Goal: Information Seeking & Learning: Learn about a topic

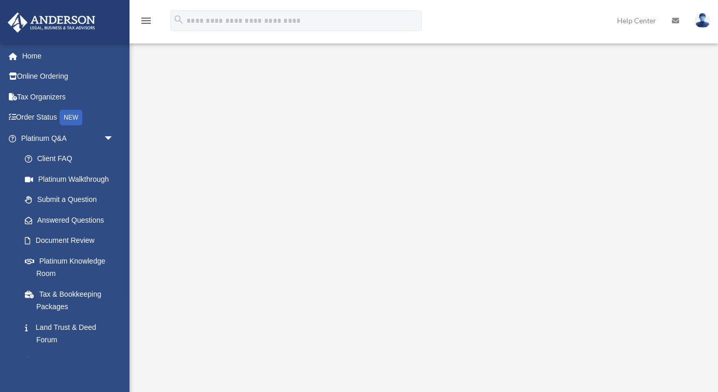
scroll to position [13, 0]
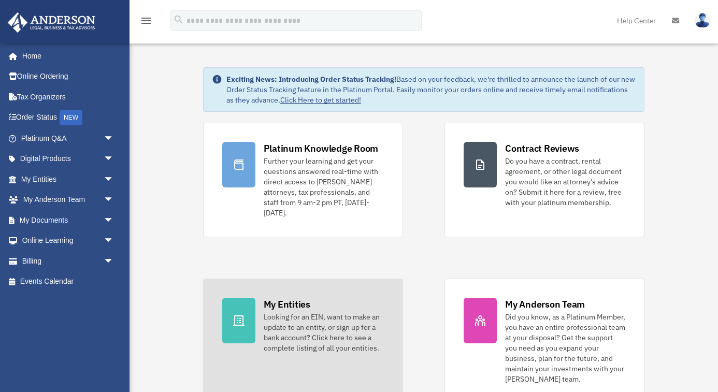
click at [349, 317] on div "Looking for an EIN, want to make an update to an entity, or sign up for a bank …" at bounding box center [324, 332] width 120 height 41
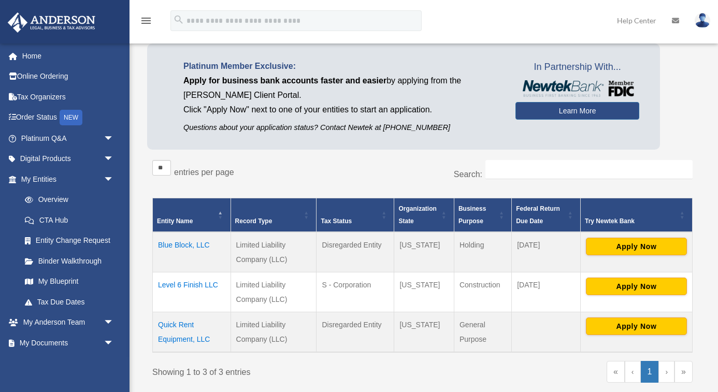
scroll to position [60, 0]
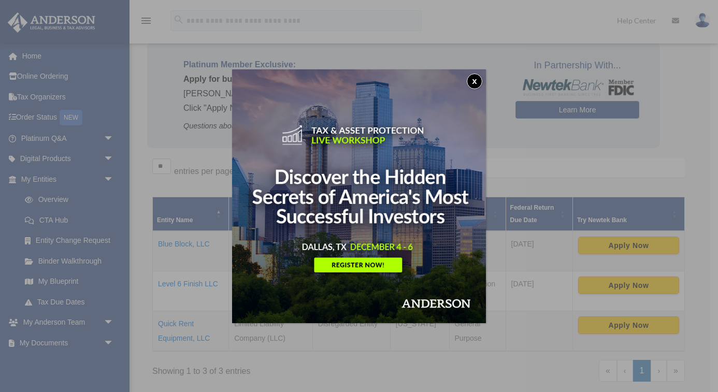
click at [479, 82] on button "x" at bounding box center [475, 82] width 16 height 16
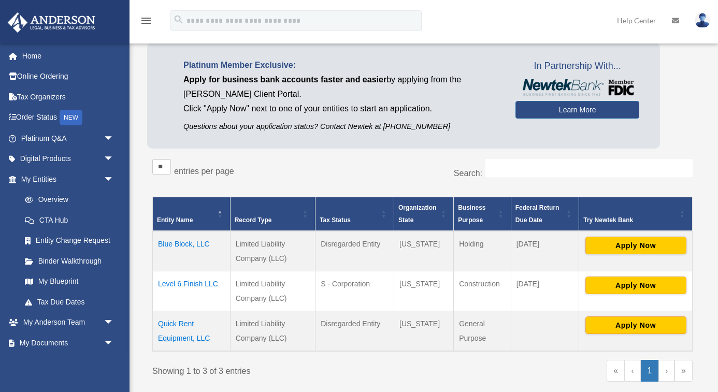
drag, startPoint x: 525, startPoint y: 246, endPoint x: 541, endPoint y: 246, distance: 15.5
click at [541, 246] on td "April 15" at bounding box center [545, 251] width 68 height 40
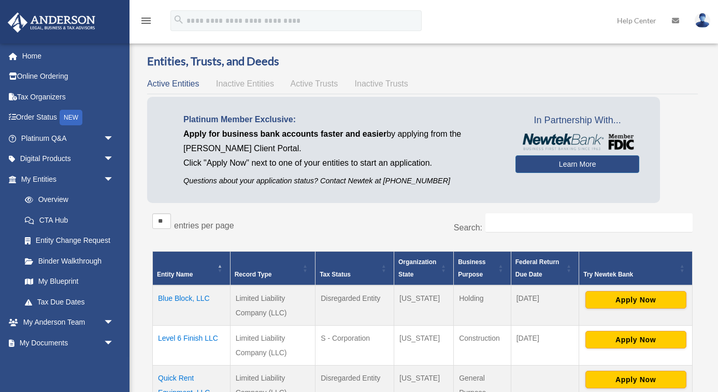
scroll to position [4, 0]
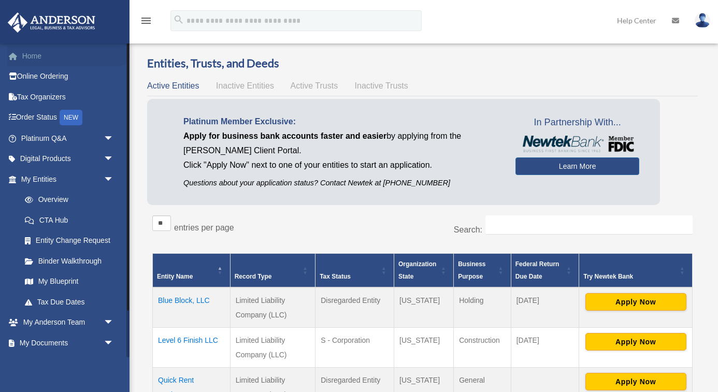
click at [48, 50] on link "Home" at bounding box center [68, 56] width 122 height 21
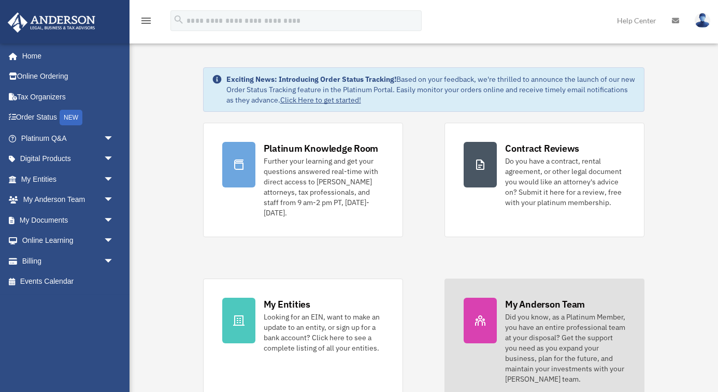
click at [527, 316] on div "Did you know, as a Platinum Member, you have an entire professional team at you…" at bounding box center [565, 348] width 120 height 73
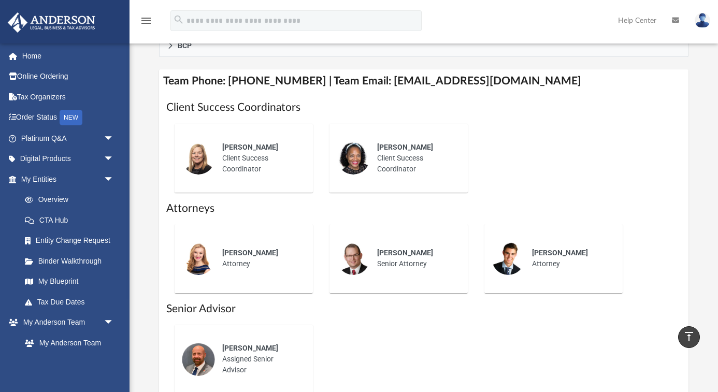
scroll to position [407, 0]
click at [247, 344] on span "[PERSON_NAME]" at bounding box center [250, 348] width 56 height 8
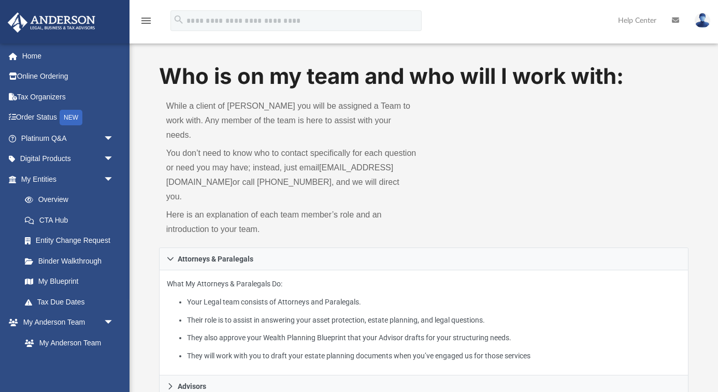
scroll to position [0, 0]
click at [77, 92] on link "Tax Organizers" at bounding box center [68, 97] width 122 height 21
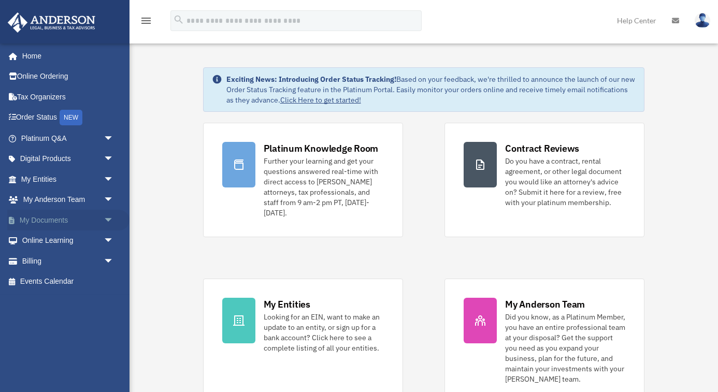
click at [108, 218] on span "arrow_drop_down" at bounding box center [114, 220] width 21 height 21
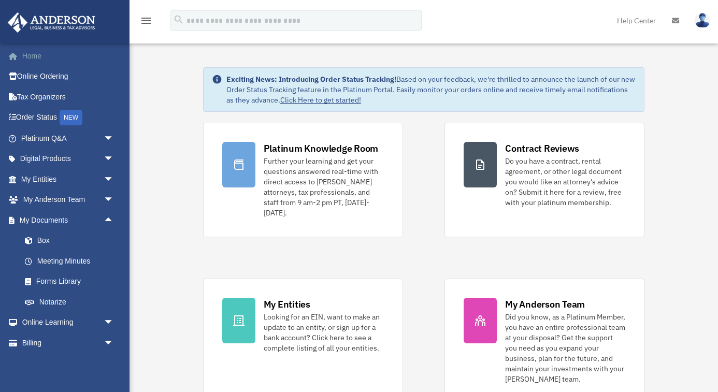
click at [42, 54] on link "Home" at bounding box center [68, 56] width 122 height 21
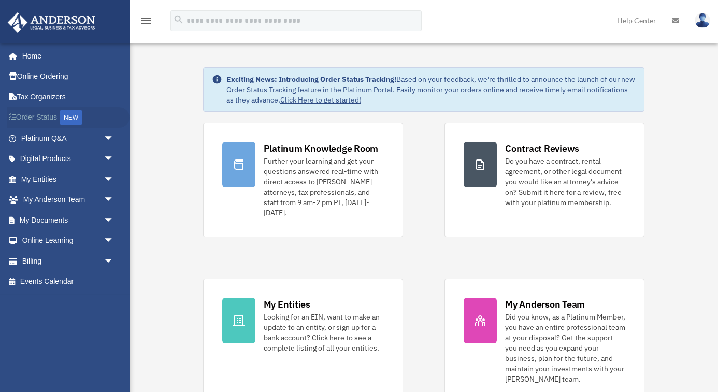
click at [79, 110] on div "NEW" at bounding box center [71, 118] width 23 height 16
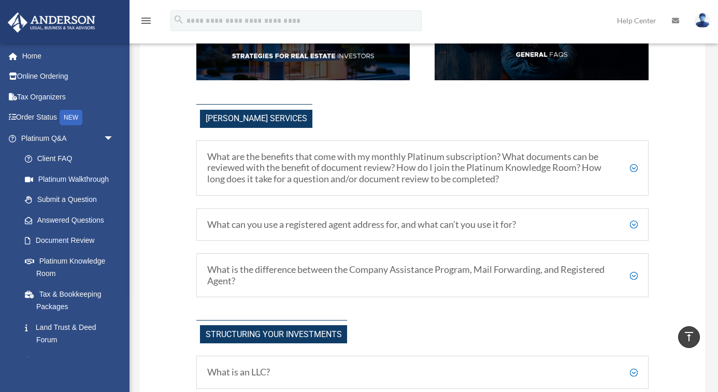
scroll to position [233, 0]
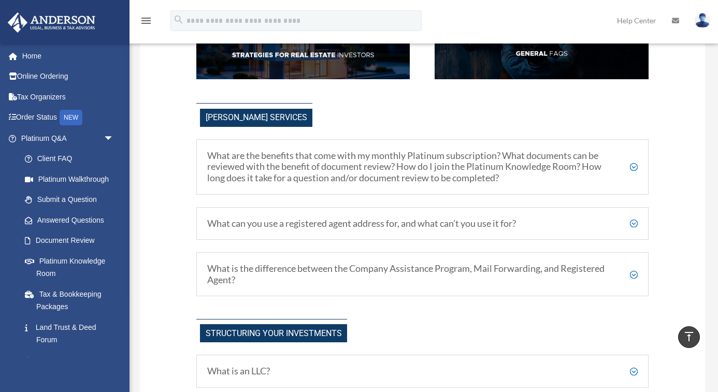
click at [636, 167] on h5 "What are the benefits that come with my monthly Platinum subscription? What doc…" at bounding box center [422, 167] width 430 height 34
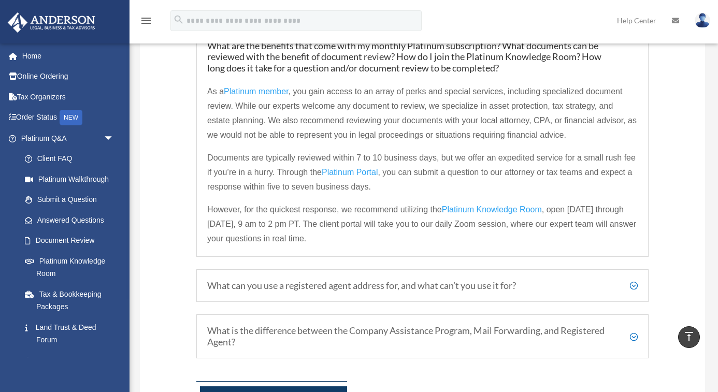
scroll to position [346, 0]
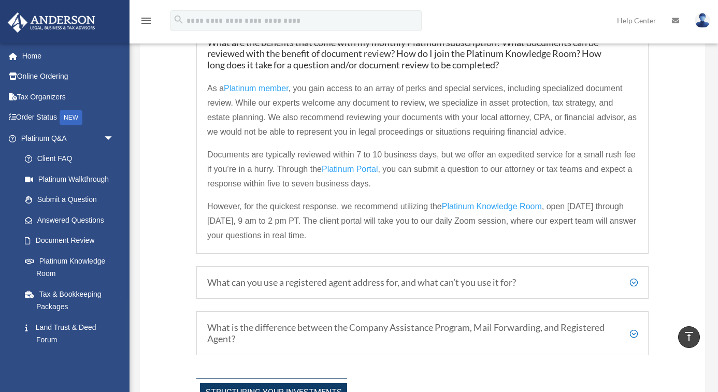
click at [561, 280] on h5 "What can you use a registered agent address for, and what can’t you use it for?" at bounding box center [422, 282] width 430 height 11
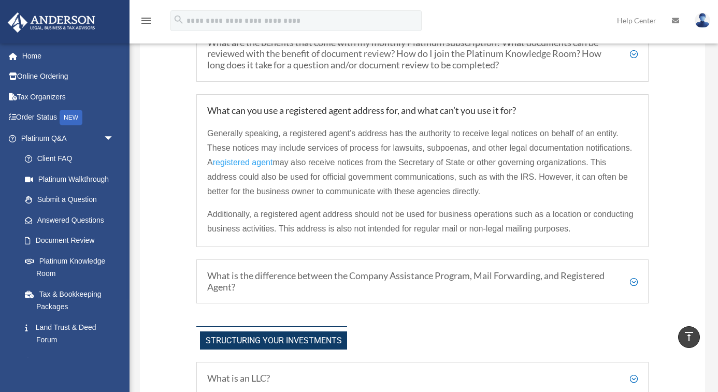
click at [498, 274] on h5 "What is the difference between the Company Assistance Program, Mail Forwarding,…" at bounding box center [422, 281] width 430 height 22
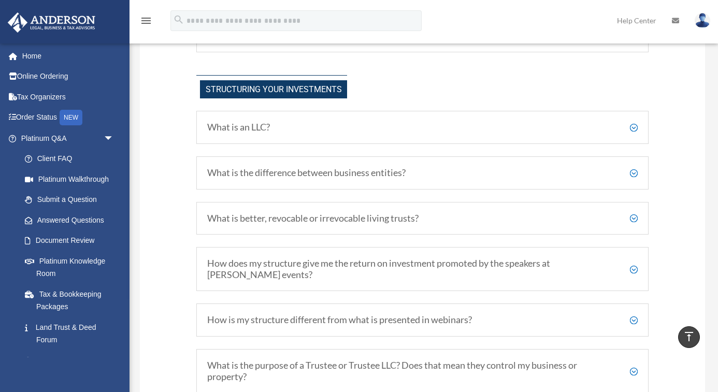
scroll to position [666, 0]
click at [502, 273] on h5 "How does my structure give me the return on investment promoted by the speakers…" at bounding box center [422, 267] width 430 height 22
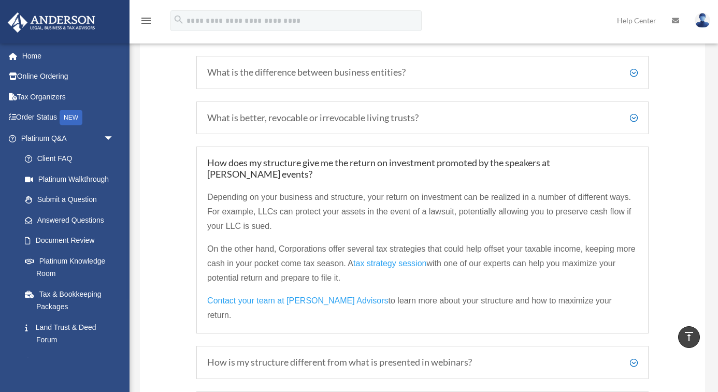
scroll to position [766, 0]
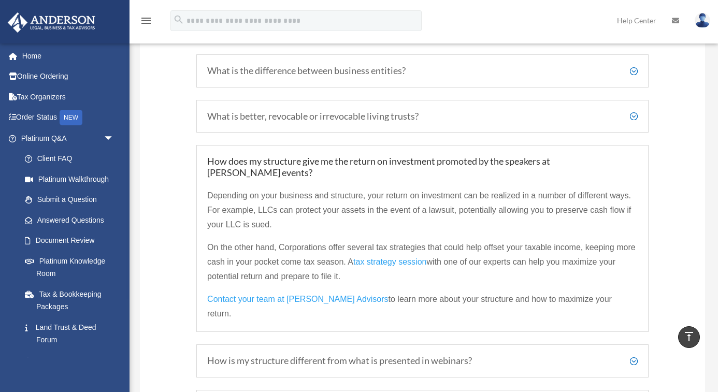
click at [401, 260] on span "tax strategy session" at bounding box center [389, 261] width 73 height 9
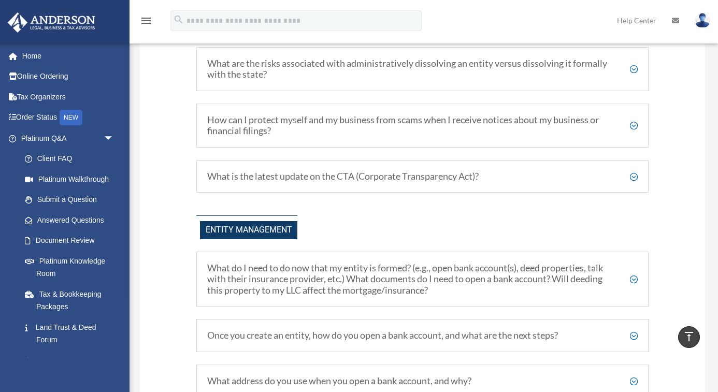
scroll to position [1325, 0]
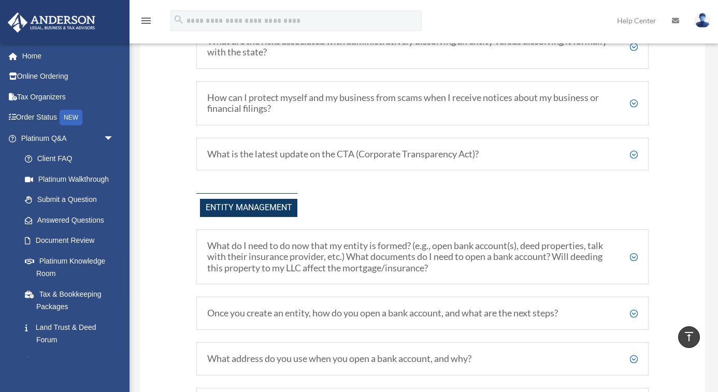
click at [320, 308] on h5 "Once you create an entity, how do you open a bank account, and what are the nex…" at bounding box center [422, 313] width 430 height 11
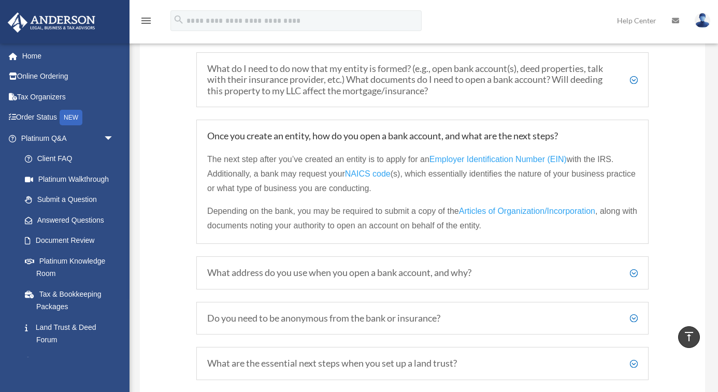
scroll to position [1503, 0]
click at [306, 266] on h5 "What address do you use when you open a bank account, and why?" at bounding box center [422, 271] width 430 height 11
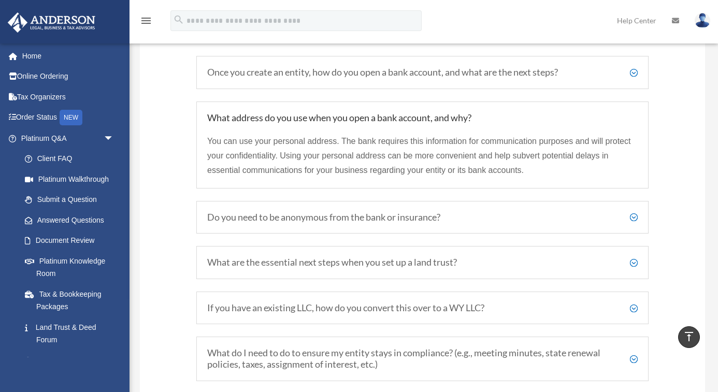
scroll to position [1567, 0]
click at [318, 301] on h5 "If you have an existing LLC, how do you convert this over to a WY LLC?" at bounding box center [422, 306] width 430 height 11
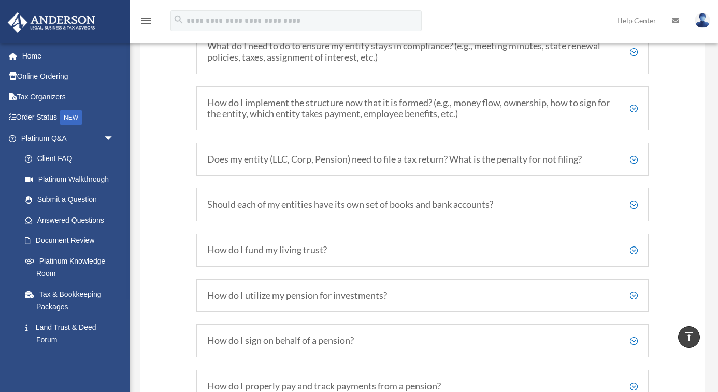
scroll to position [2125, 0]
click at [340, 187] on div "Should each of my entities have its own set of books and bank accounts? While i…" at bounding box center [422, 203] width 452 height 33
click at [347, 198] on h5 "Should each of my entities have its own set of books and bank accounts?" at bounding box center [422, 203] width 430 height 11
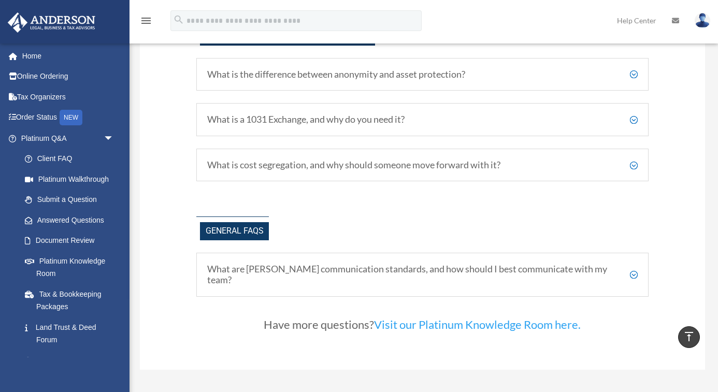
scroll to position [2370, 0]
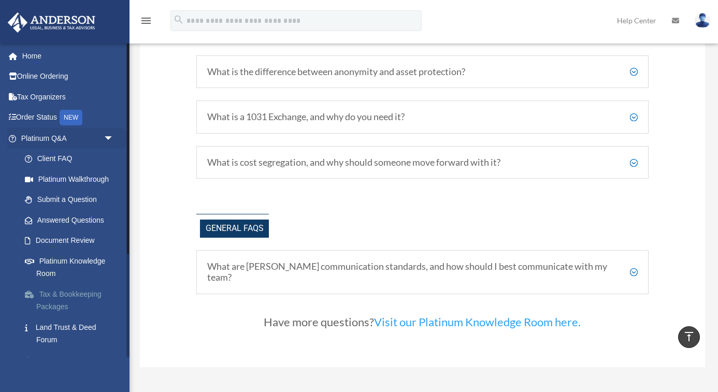
click at [68, 293] on link "Tax & Bookkeeping Packages" at bounding box center [72, 300] width 115 height 33
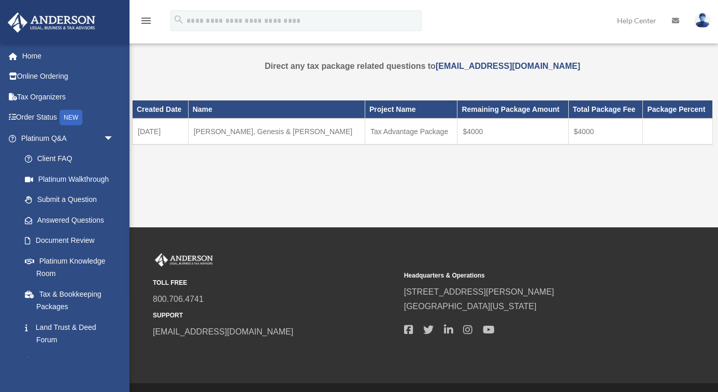
drag, startPoint x: 174, startPoint y: 128, endPoint x: 252, endPoint y: 140, distance: 78.6
click at [252, 140] on tr "[DATE] [PERSON_NAME], Genesis & [PERSON_NAME] Tax Advantage Package $4000 $4000" at bounding box center [423, 132] width 580 height 26
click at [252, 140] on td "[PERSON_NAME], Genesis & [PERSON_NAME]" at bounding box center [276, 132] width 177 height 26
